Goal: Information Seeking & Learning: Learn about a topic

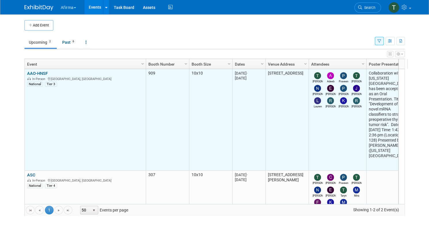
click at [37, 74] on link "AAO-HNSF" at bounding box center [37, 73] width 21 height 5
click at [0, 0] on div at bounding box center [0, 0] width 0 height 0
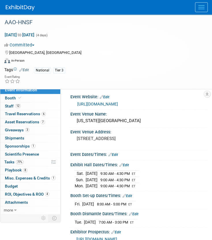
click at [193, 58] on div "Virtual In-Person Hybrid <img src="[URL][DOMAIN_NAME]" style="width: 22px; heig…" at bounding box center [102, 61] width 196 height 9
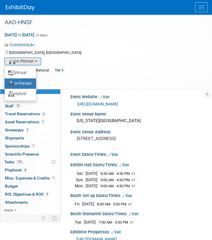
click at [163, 30] on div "Oct 11, 2025 to Oct 14, 2025 (4 days) Oct 11, 2025 to Oct 14, 2025 Committed Co…" at bounding box center [102, 48] width 204 height 36
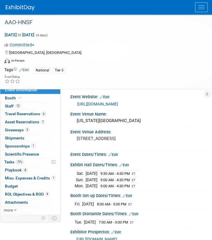
click at [105, 52] on div "[GEOGRAPHIC_DATA], [GEOGRAPHIC_DATA]" at bounding box center [102, 52] width 196 height 7
click at [39, 101] on link "Booth" at bounding box center [30, 98] width 60 height 8
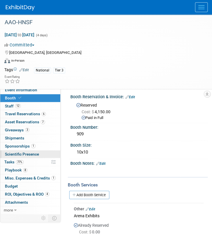
click at [34, 157] on link "Scientific Presence" at bounding box center [30, 154] width 60 height 8
